Goal: Task Accomplishment & Management: Use online tool/utility

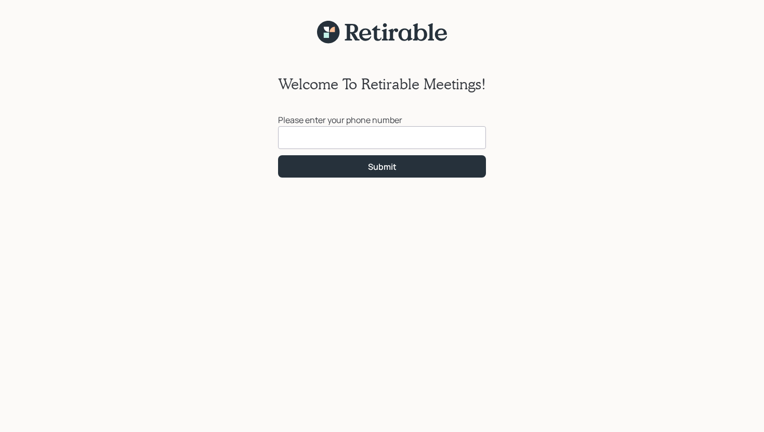
click at [259, 135] on input at bounding box center [382, 137] width 208 height 23
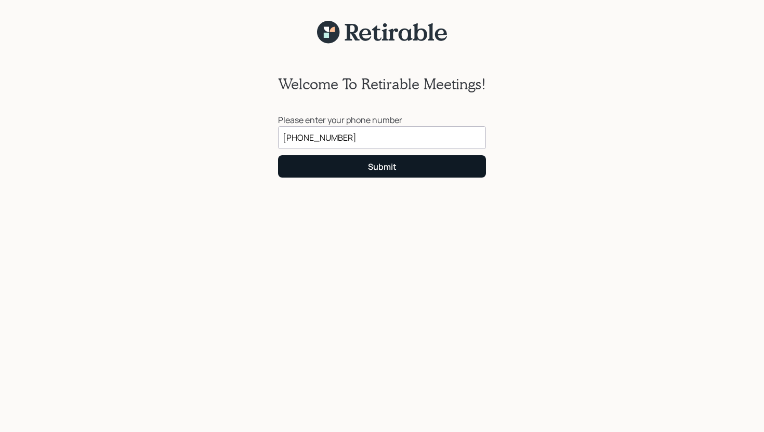
type input "[PHONE_NUMBER]"
click at [259, 167] on button "Submit" at bounding box center [382, 166] width 208 height 22
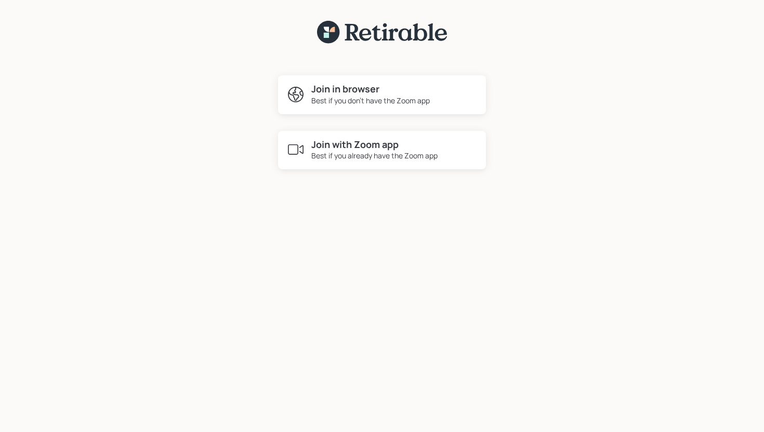
click at [259, 149] on h4 "Join with Zoom app" at bounding box center [374, 144] width 126 height 11
